Goal: Information Seeking & Learning: Find specific fact

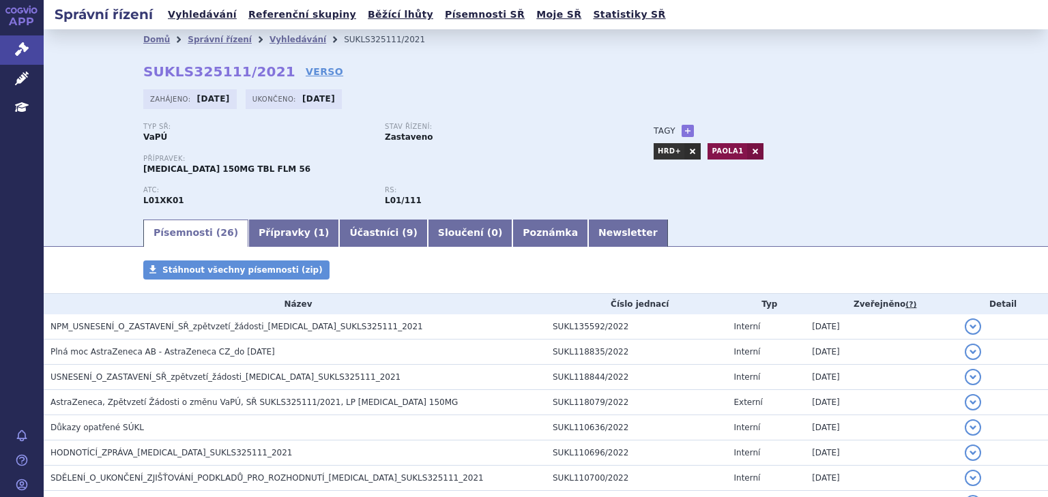
scroll to position [750, 0]
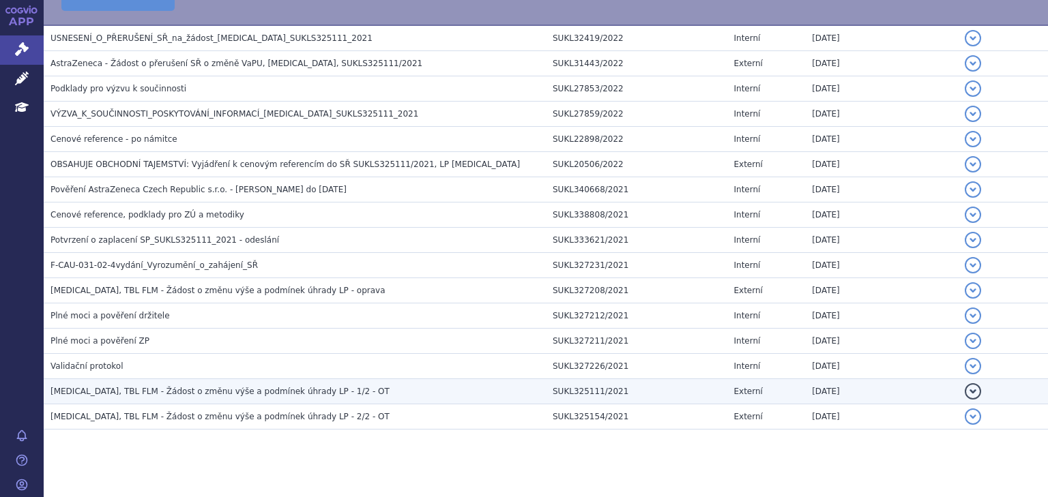
click at [258, 387] on span "LYNPARZA, TBL FLM - Žádost o změnu výše a podmínek úhrady LP - 1/2 - OT" at bounding box center [219, 392] width 339 height 10
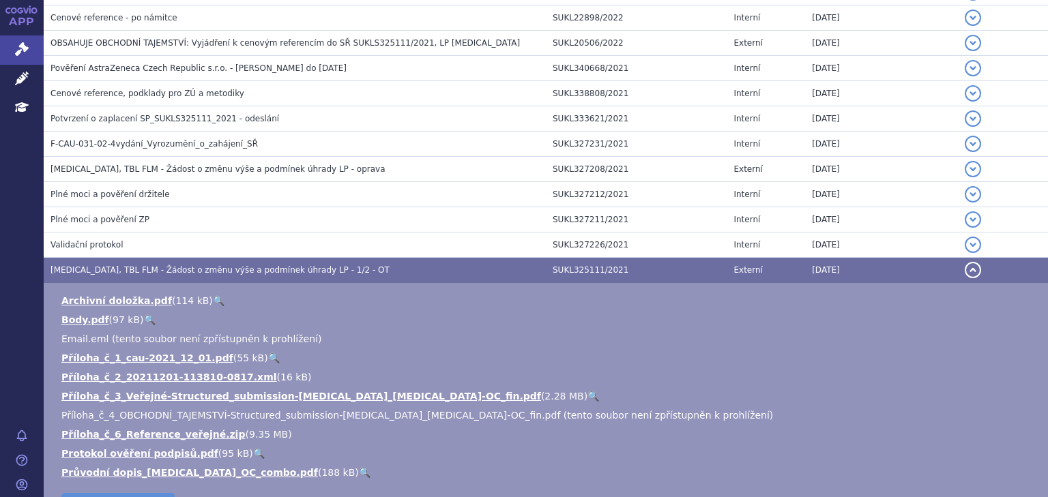
scroll to position [699, 0]
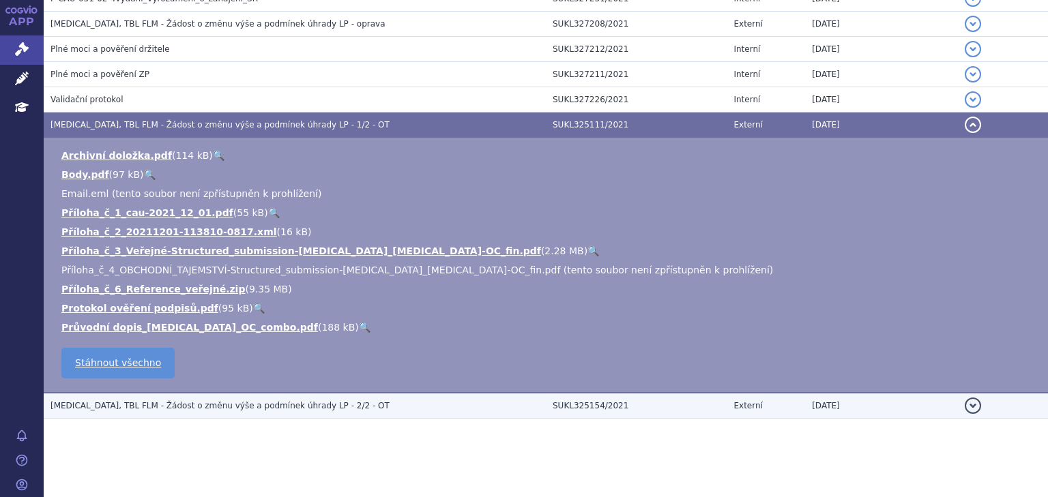
click at [208, 393] on td "LYNPARZA, TBL FLM - Žádost o změnu výše a podmínek úhrady LP - 2/2 - OT" at bounding box center [295, 406] width 502 height 26
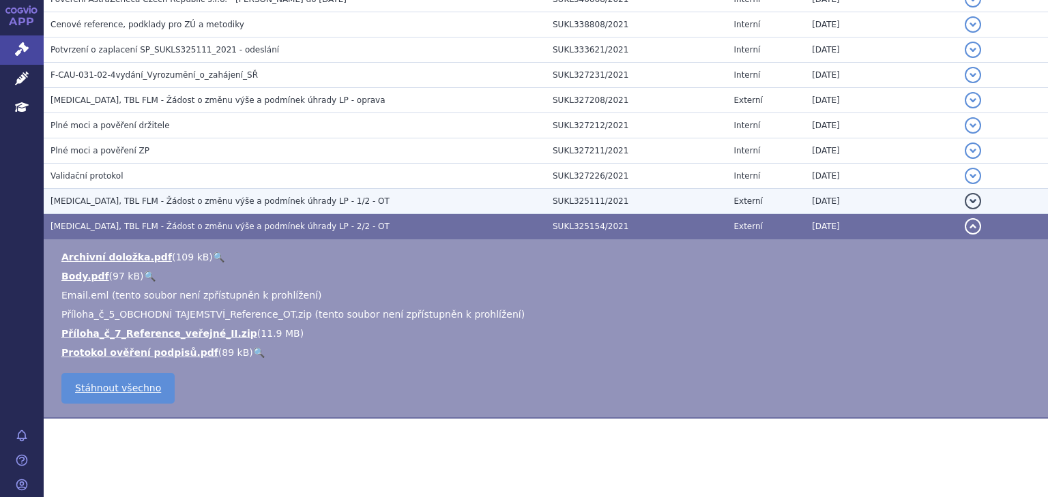
click at [201, 196] on span "LYNPARZA, TBL FLM - Žádost o změnu výše a podmínek úhrady LP - 1/2 - OT" at bounding box center [219, 201] width 339 height 10
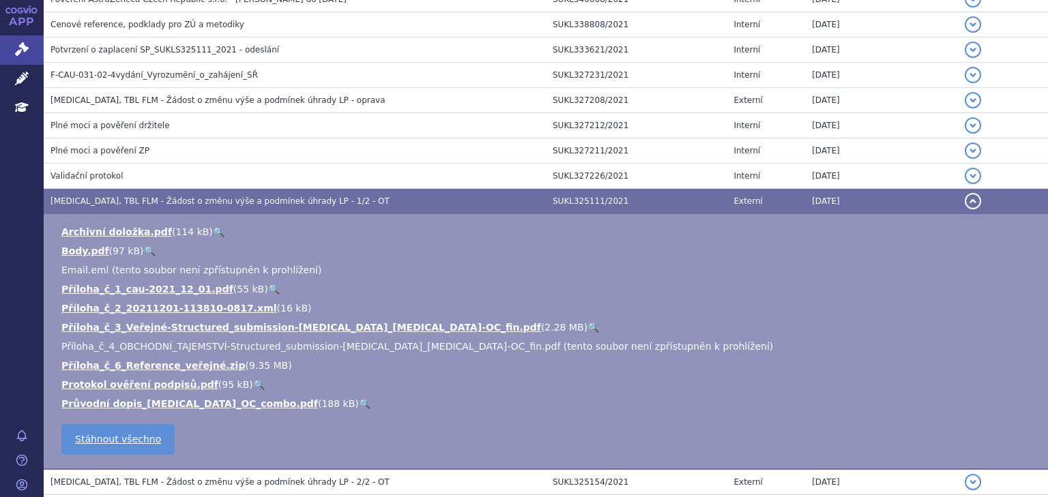
scroll to position [808, 0]
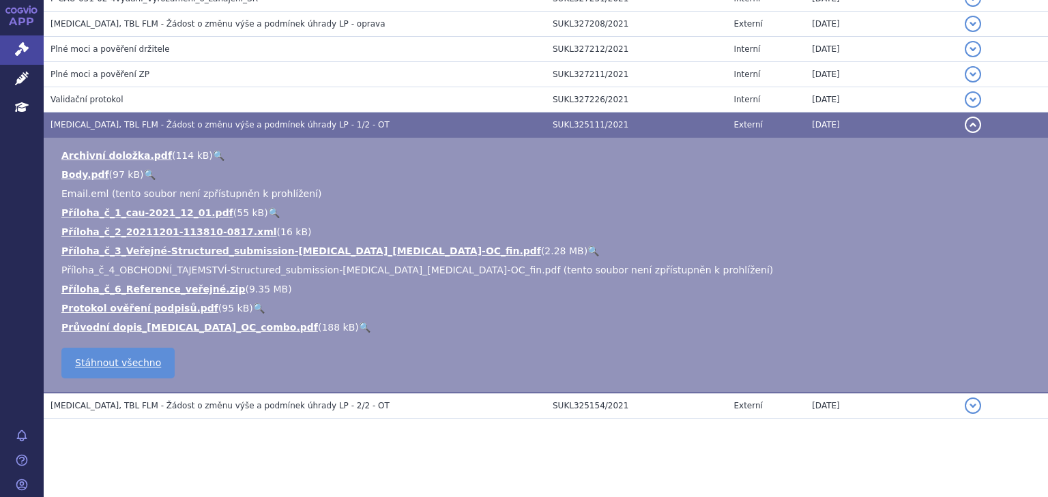
click at [254, 19] on span "LYNPARZA, TBL FLM - Žádost o změnu výše a podmínek úhrady LP - oprava" at bounding box center [217, 24] width 335 height 10
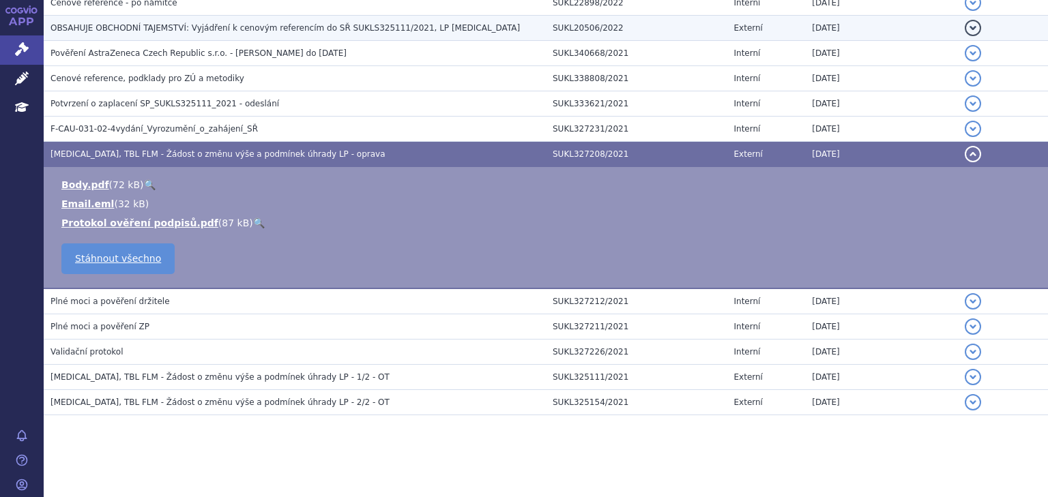
scroll to position [674, 0]
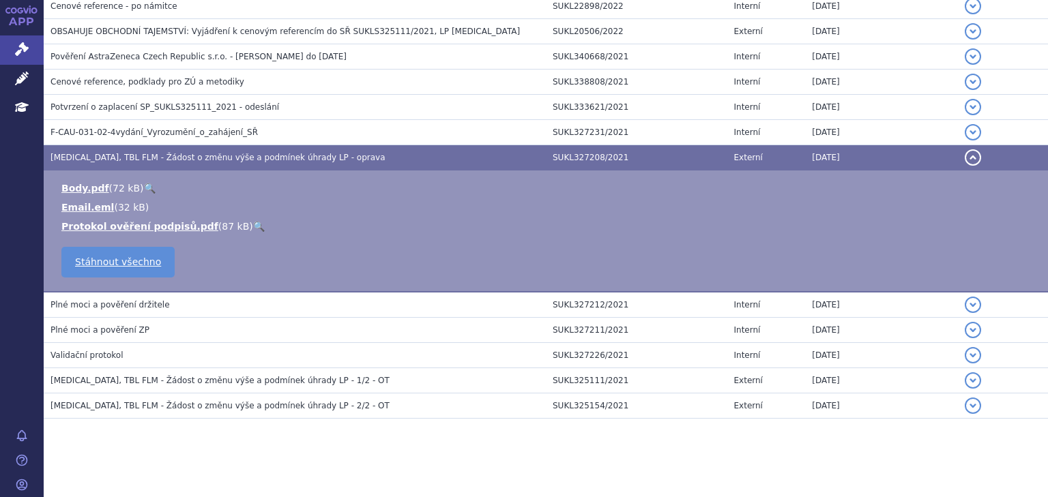
click at [218, 376] on span "LYNPARZA, TBL FLM - Žádost o změnu výše a podmínek úhrady LP - 1/2 - OT" at bounding box center [219, 381] width 339 height 10
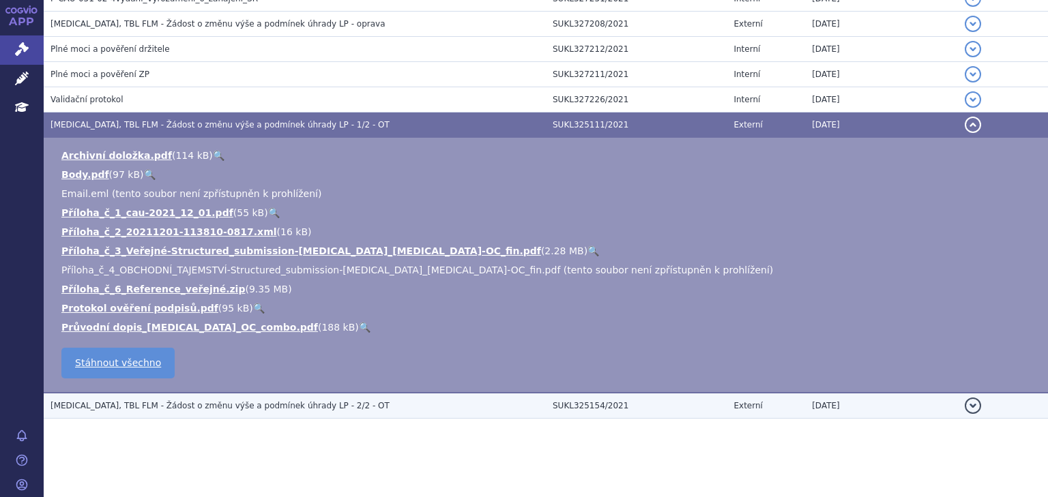
click at [267, 407] on span "LYNPARZA, TBL FLM - Žádost o změnu výše a podmínek úhrady LP - 2/2 - OT" at bounding box center [219, 406] width 339 height 10
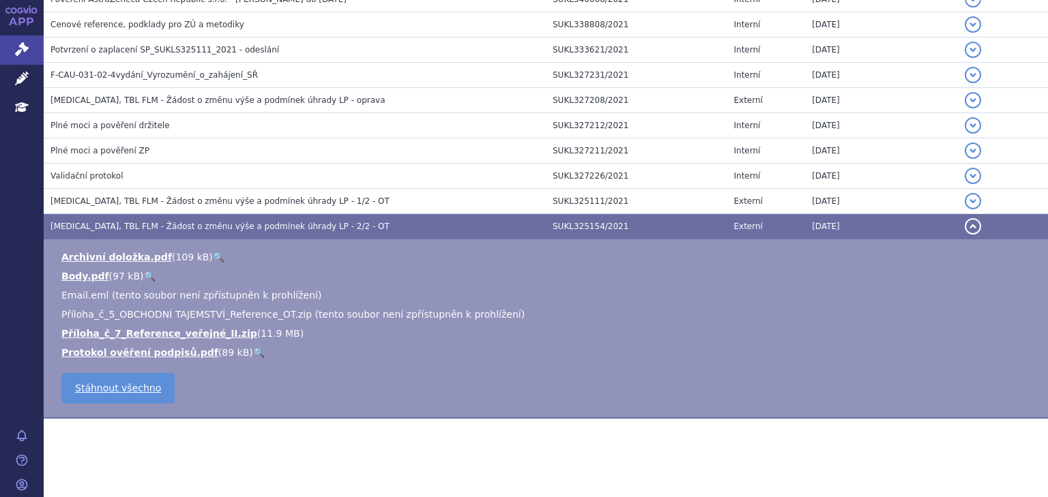
click at [228, 412] on td "Archivní doložka.pdf ( 109 kB ) 🔍 Body.pdf ( 97 kB ) 🔍 Email.eml (tento soubor …" at bounding box center [546, 328] width 1004 height 179
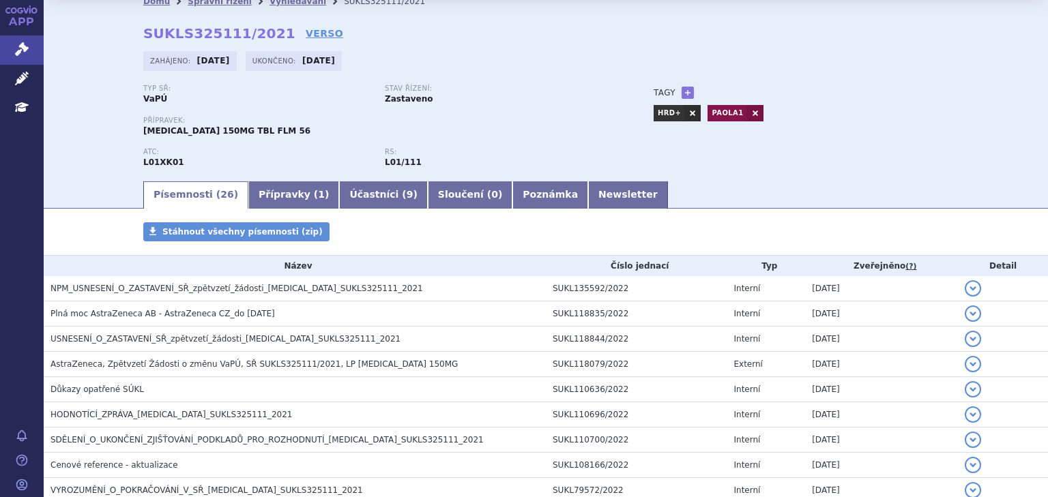
scroll to position [0, 0]
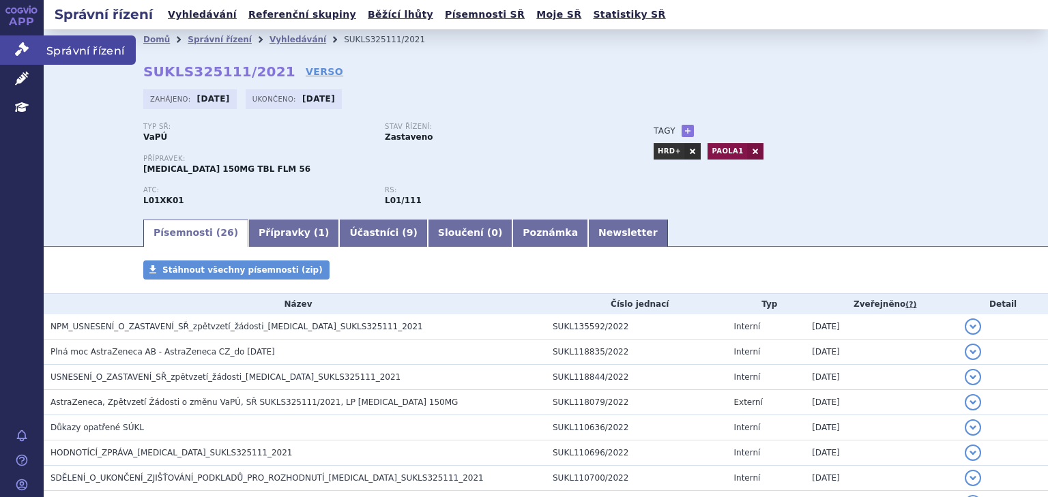
click at [10, 48] on link "Správní řízení" at bounding box center [22, 49] width 44 height 29
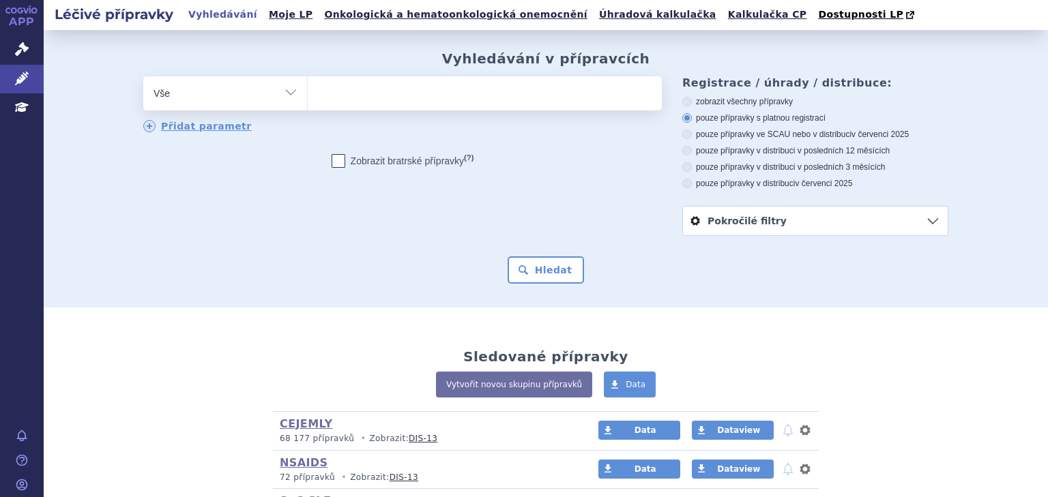
click at [508, 100] on ul at bounding box center [485, 90] width 354 height 29
click at [308, 100] on select at bounding box center [307, 93] width 1 height 34
type input "te"
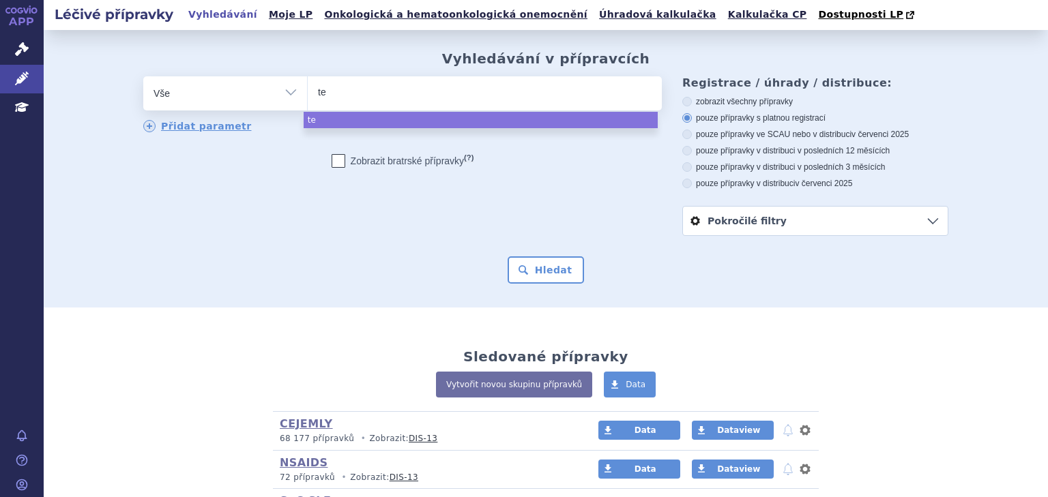
type input "tec"
type input "tecnt"
type input "tecntri"
type input "tecntriq"
select select "tecntriq"
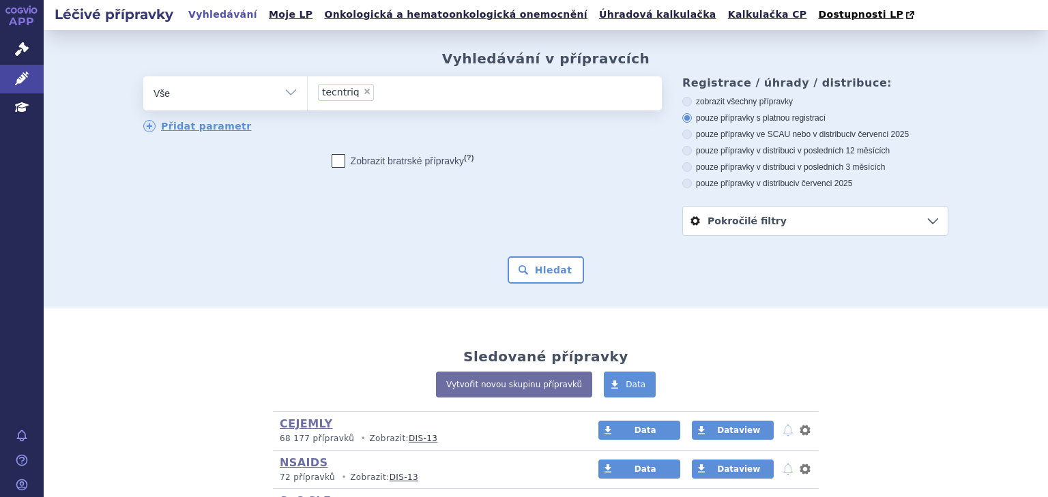
click at [363, 91] on span "×" at bounding box center [367, 91] width 8 height 8
click at [308, 91] on select "tecntriq" at bounding box center [307, 93] width 1 height 34
select select
click at [358, 91] on ul at bounding box center [485, 90] width 354 height 29
click at [308, 91] on select "tecntriq" at bounding box center [307, 93] width 1 height 34
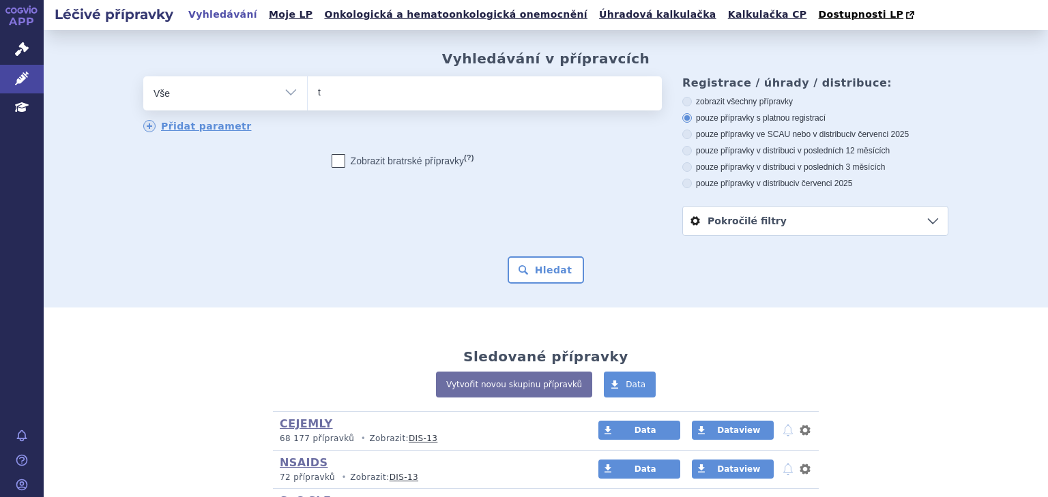
type input "te"
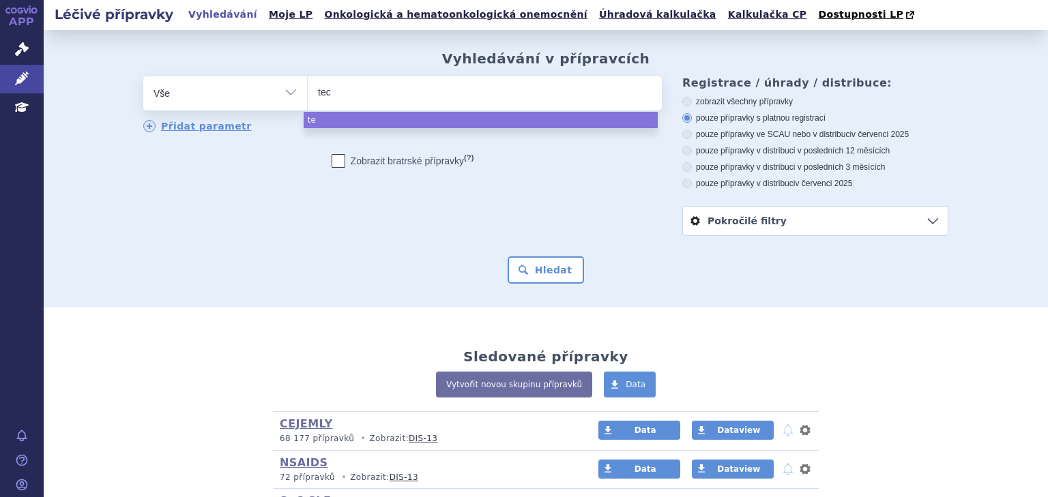
type input "tece"
type input "tecent"
type input "tecentri"
type input "tecentriq"
select select "tecentriq"
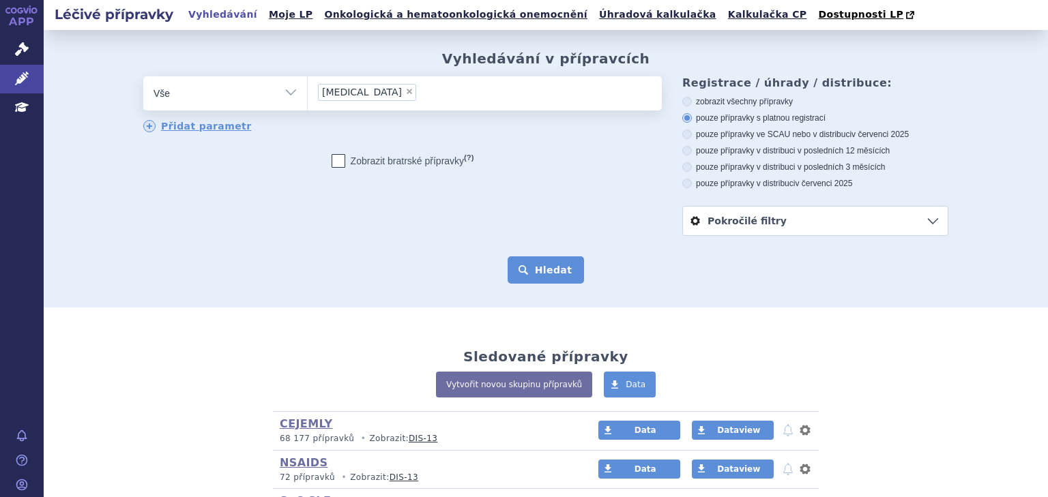
click at [554, 257] on button "Hledat" at bounding box center [546, 270] width 77 height 27
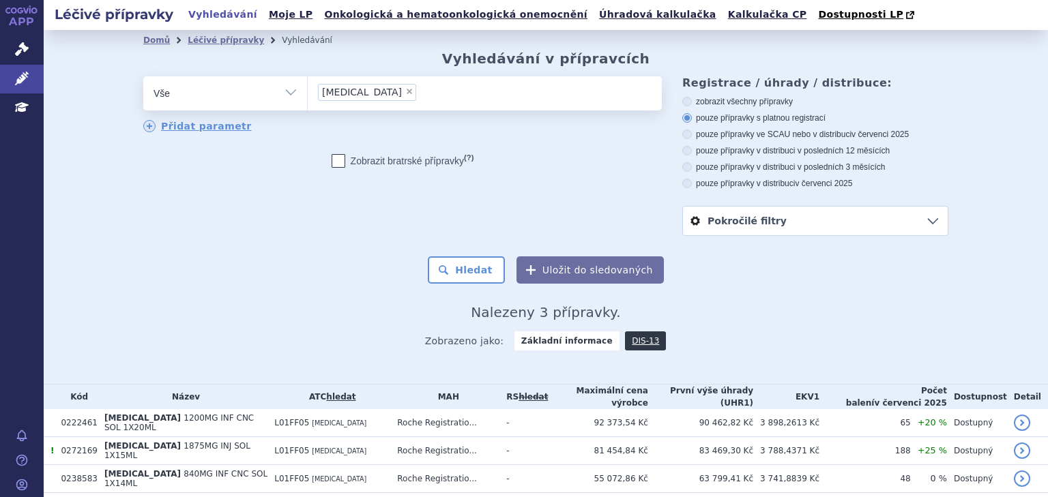
click at [724, 131] on label "pouze přípravky ve SCAU nebo v distribuci v červenci 2025" at bounding box center [815, 134] width 266 height 11
click at [692, 132] on input "pouze přípravky ve SCAU nebo v distribuci v červenci 2025" at bounding box center [688, 136] width 9 height 9
radio input "true"
click at [473, 280] on button "Hledat" at bounding box center [466, 270] width 77 height 27
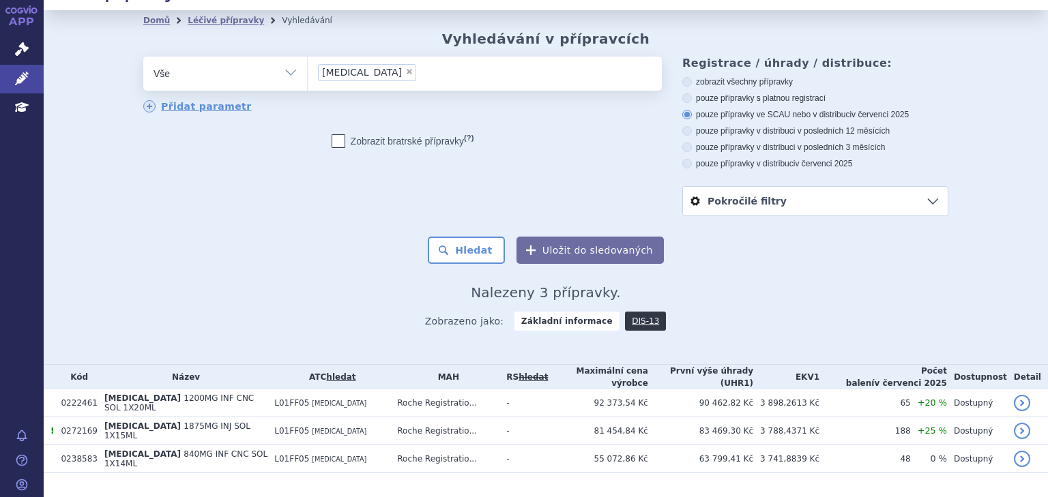
scroll to position [38, 0]
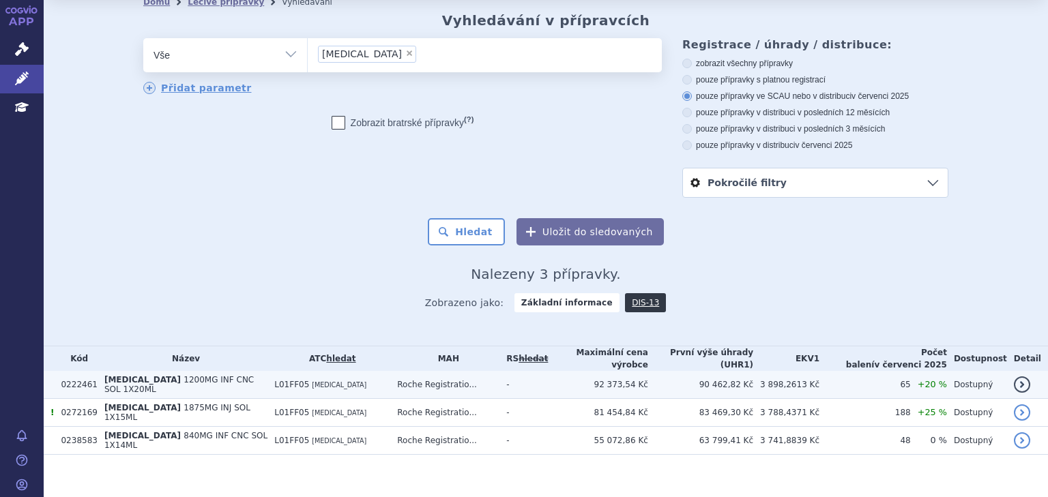
click at [486, 380] on td "Roche Registratio..." at bounding box center [444, 385] width 109 height 28
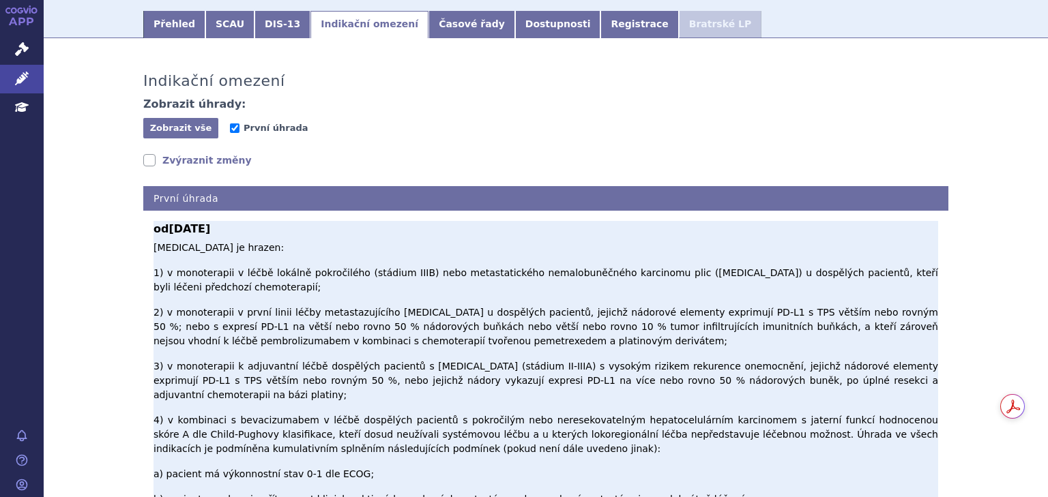
scroll to position [181, 0]
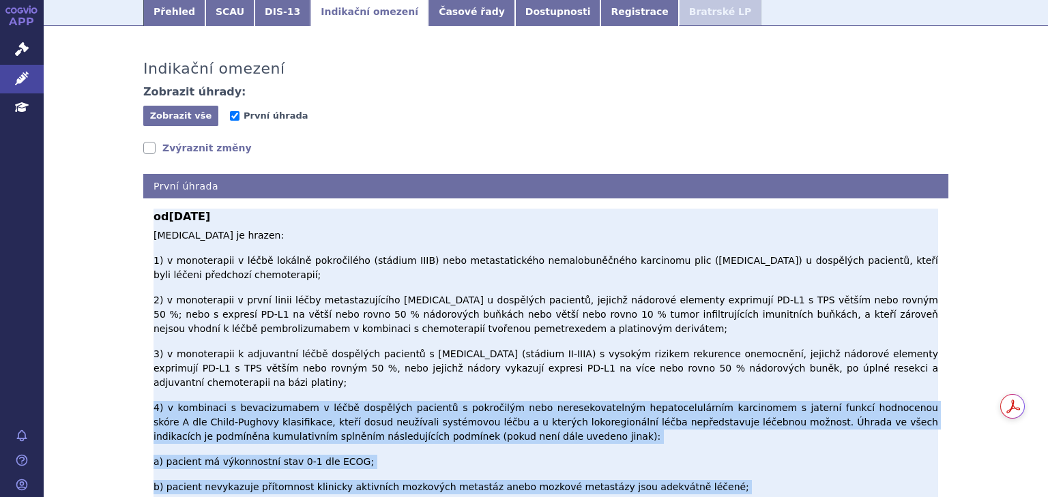
drag, startPoint x: 149, startPoint y: 337, endPoint x: 412, endPoint y: 456, distance: 288.9
click at [412, 456] on p "[MEDICAL_DATA] je hrazen: 1) v monoterapii v léčbě lokálně pokročilého (stádium…" at bounding box center [546, 497] width 785 height 536
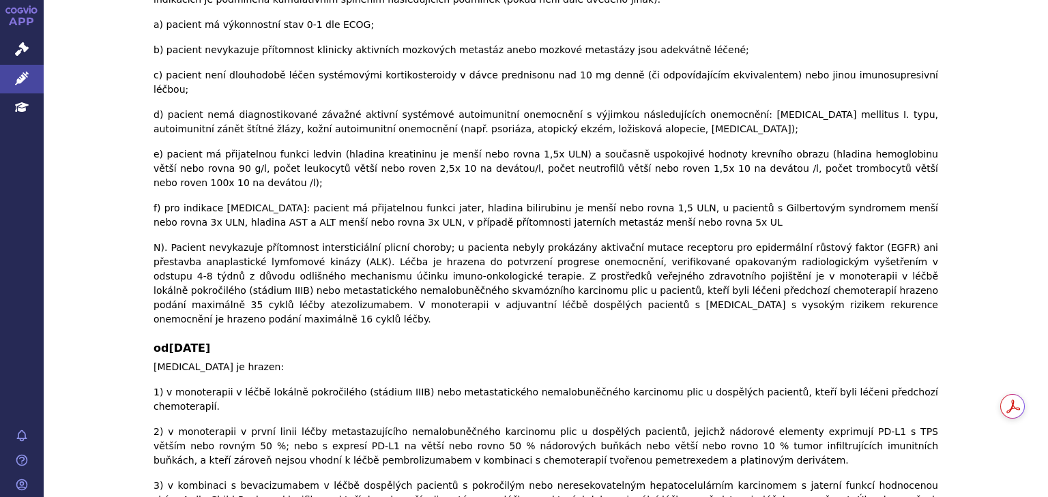
scroll to position [270, 0]
